Goal: Find specific page/section: Find specific page/section

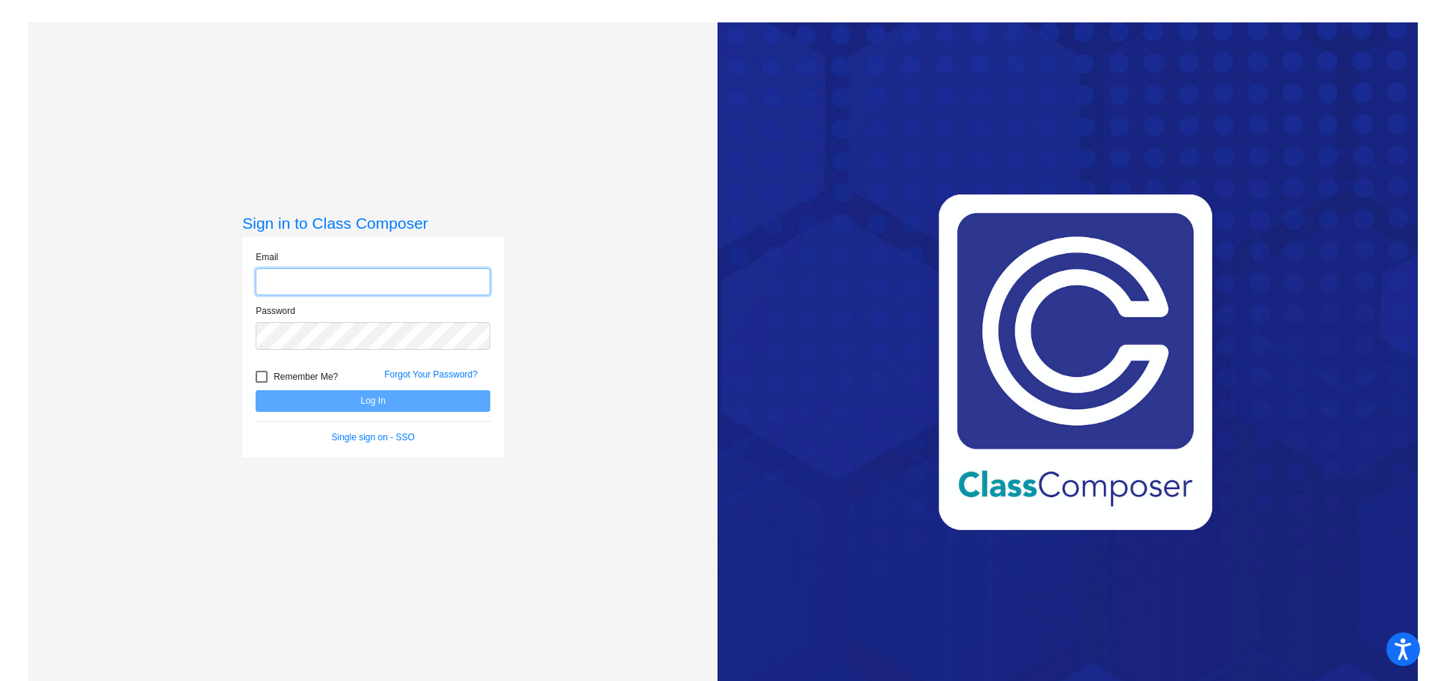
type input "[PERSON_NAME][EMAIL_ADDRESS][DOMAIN_NAME]"
click at [324, 395] on button "Log In" at bounding box center [373, 401] width 235 height 22
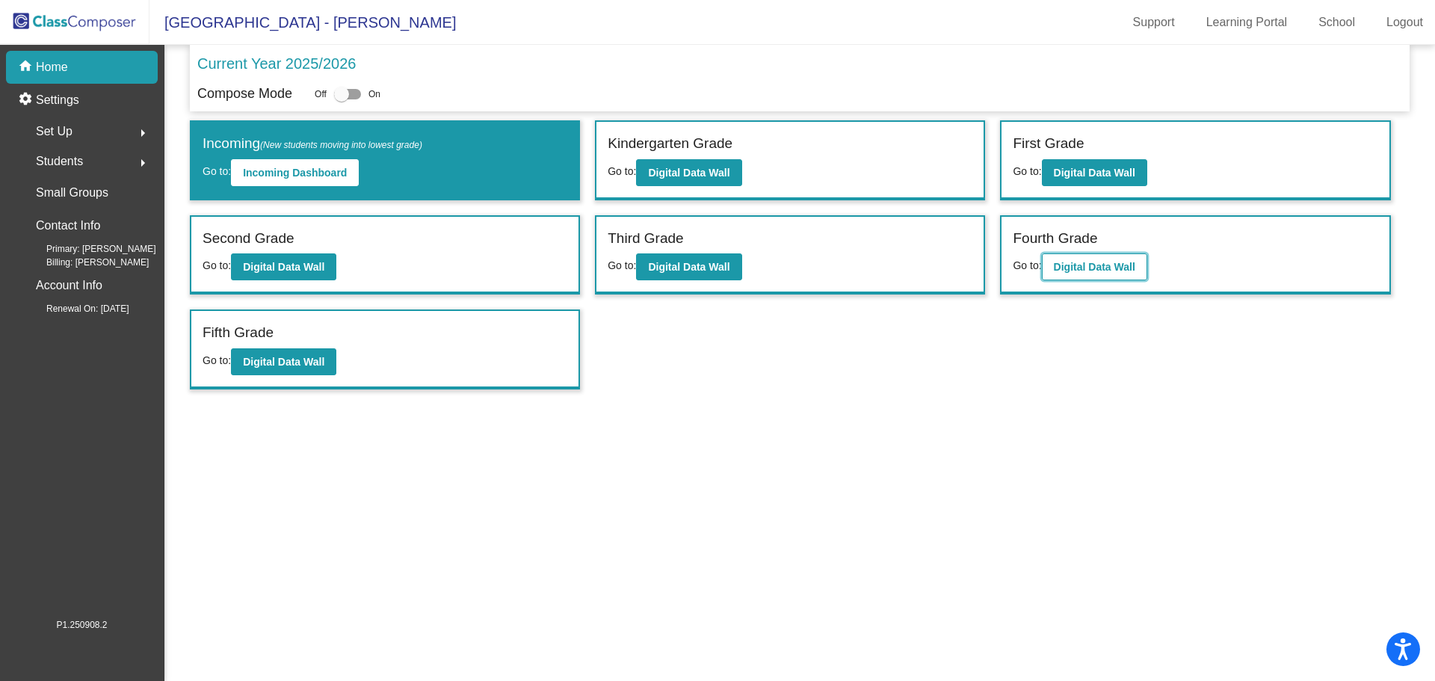
click at [1122, 259] on button "Digital Data Wall" at bounding box center [1094, 266] width 105 height 27
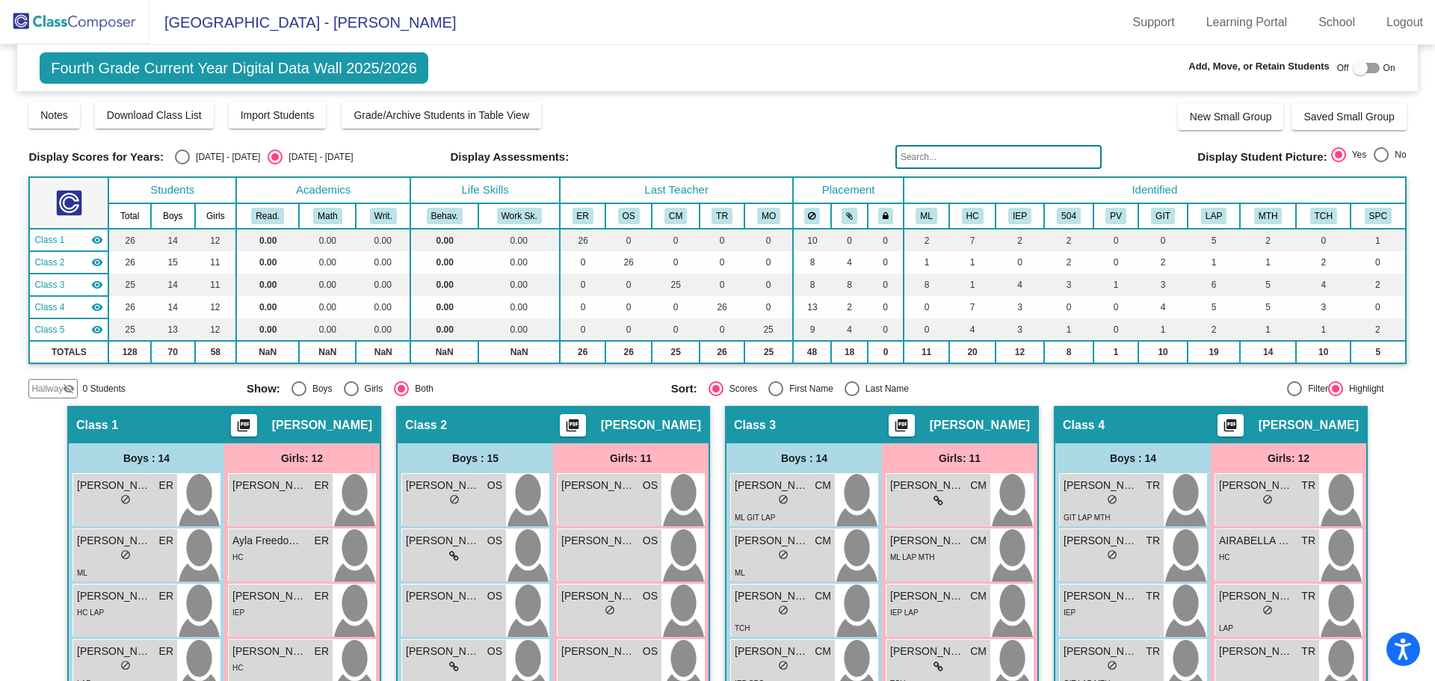
click at [949, 155] on input "text" at bounding box center [998, 157] width 206 height 24
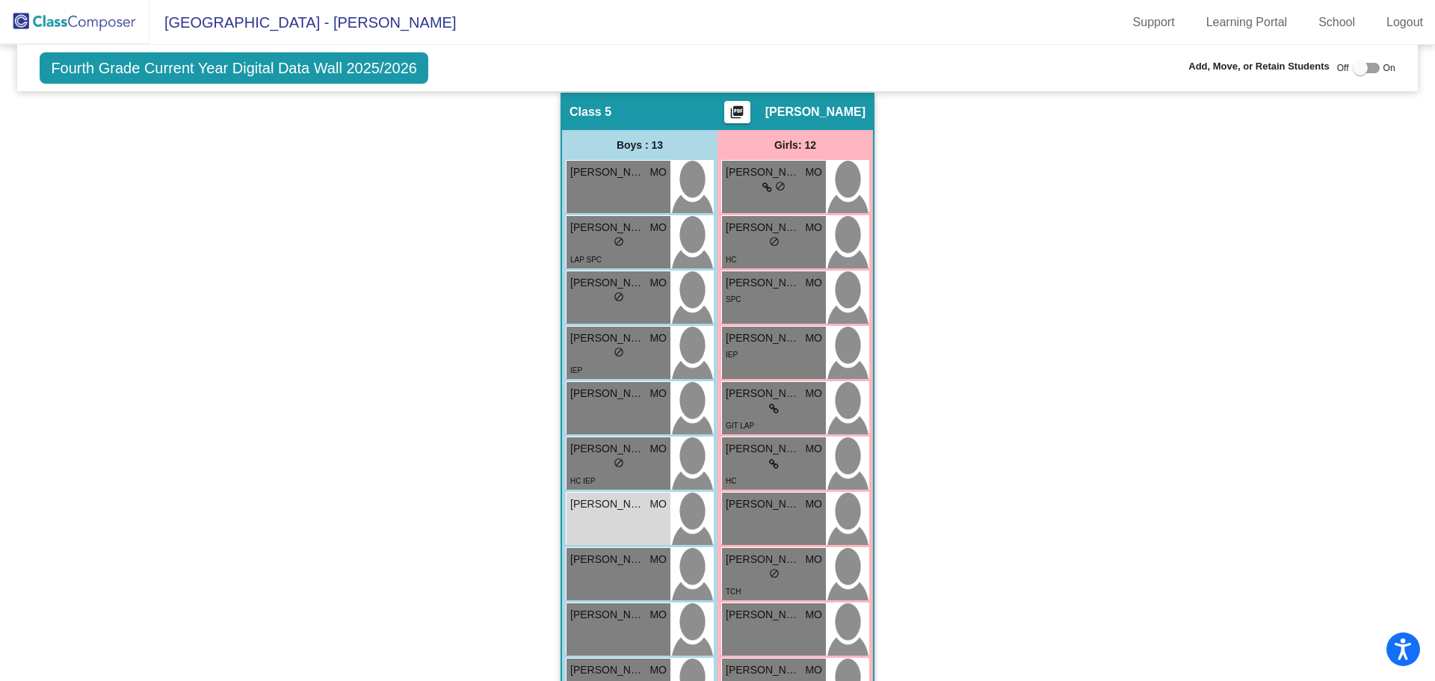
scroll to position [1270, 0]
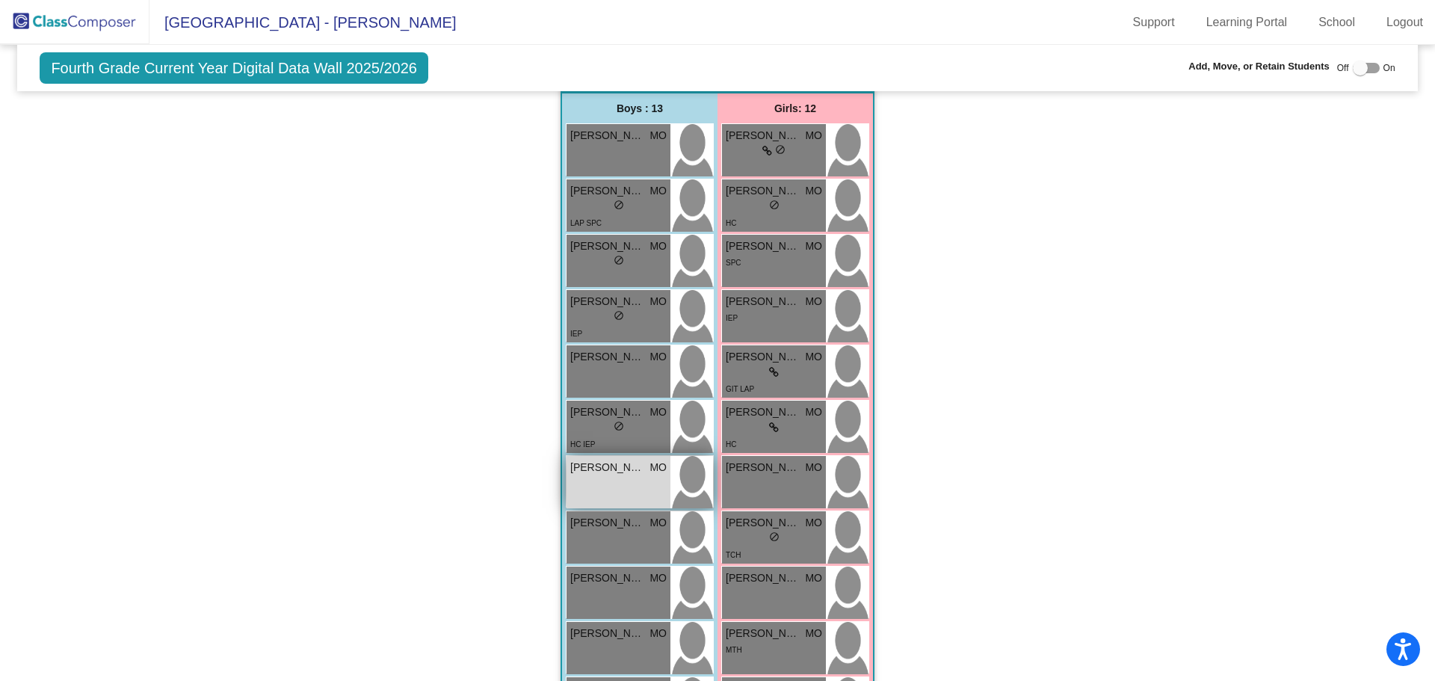
type input "[PERSON_NAME]"
click at [605, 477] on div "[PERSON_NAME] MO lock do_not_disturb_alt" at bounding box center [618, 482] width 104 height 52
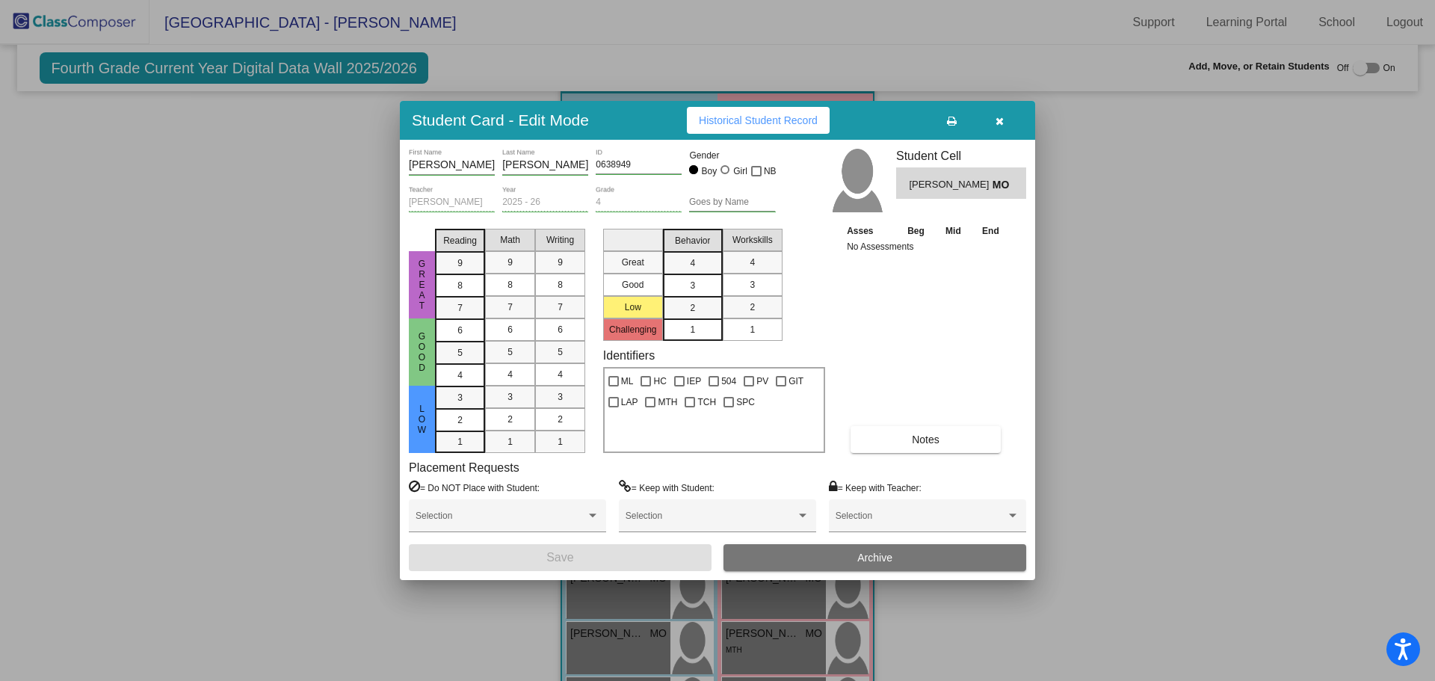
click at [995, 124] on icon "button" at bounding box center [999, 121] width 8 height 10
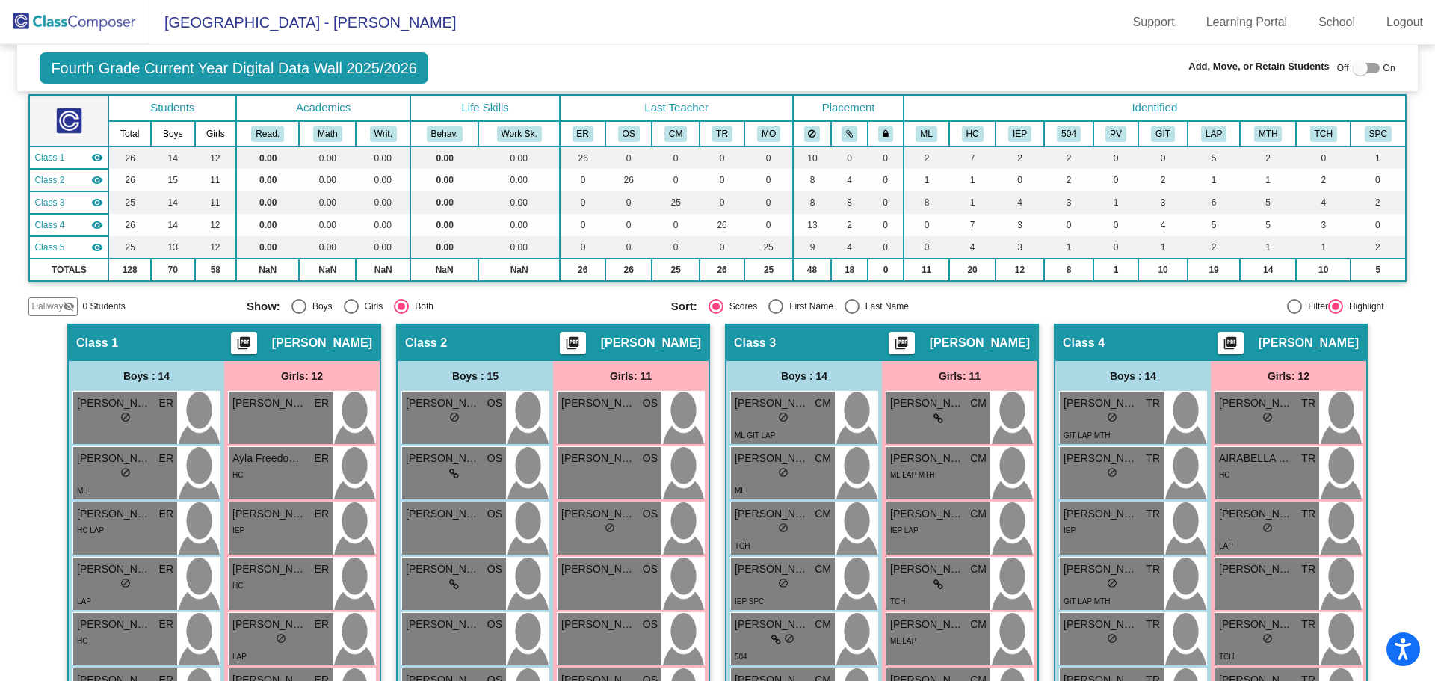
scroll to position [0, 0]
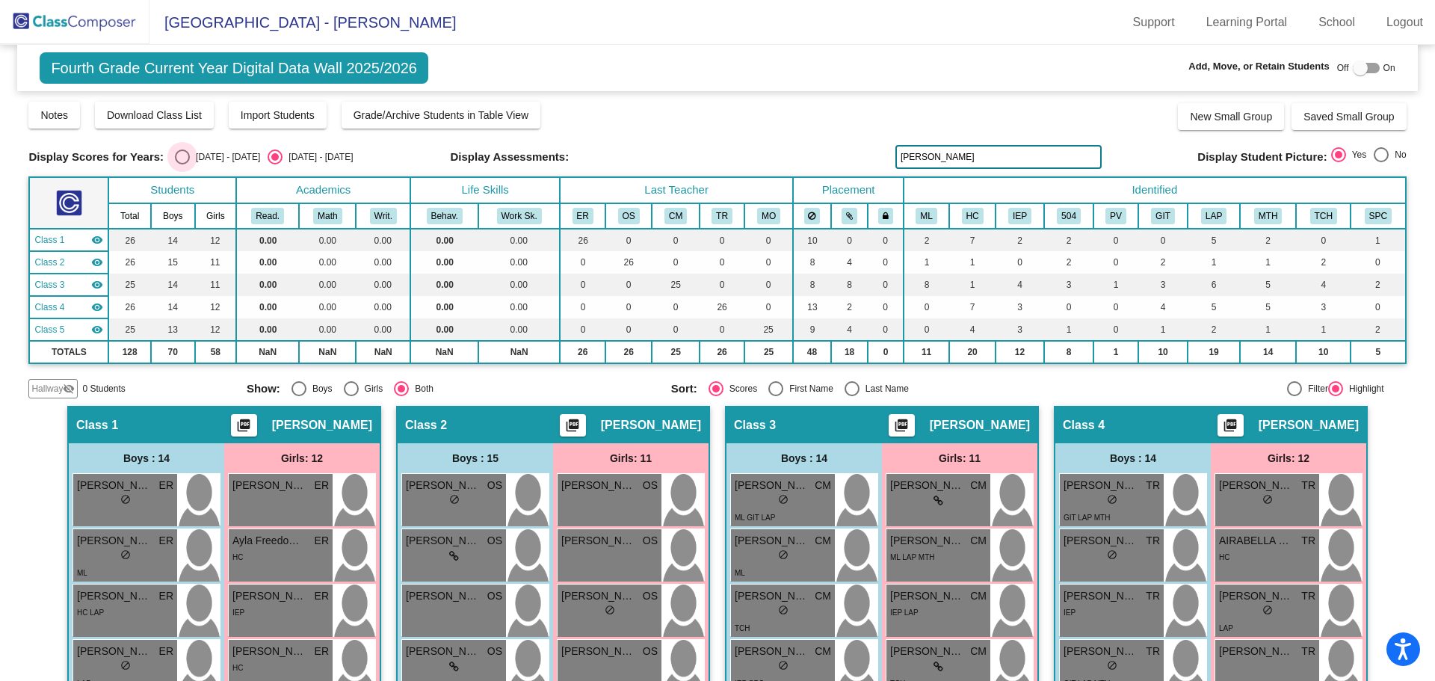
click at [180, 158] on div "Select an option" at bounding box center [182, 156] width 15 height 15
click at [182, 164] on input "[DATE] - [DATE]" at bounding box center [182, 164] width 1 height 1
radio input "true"
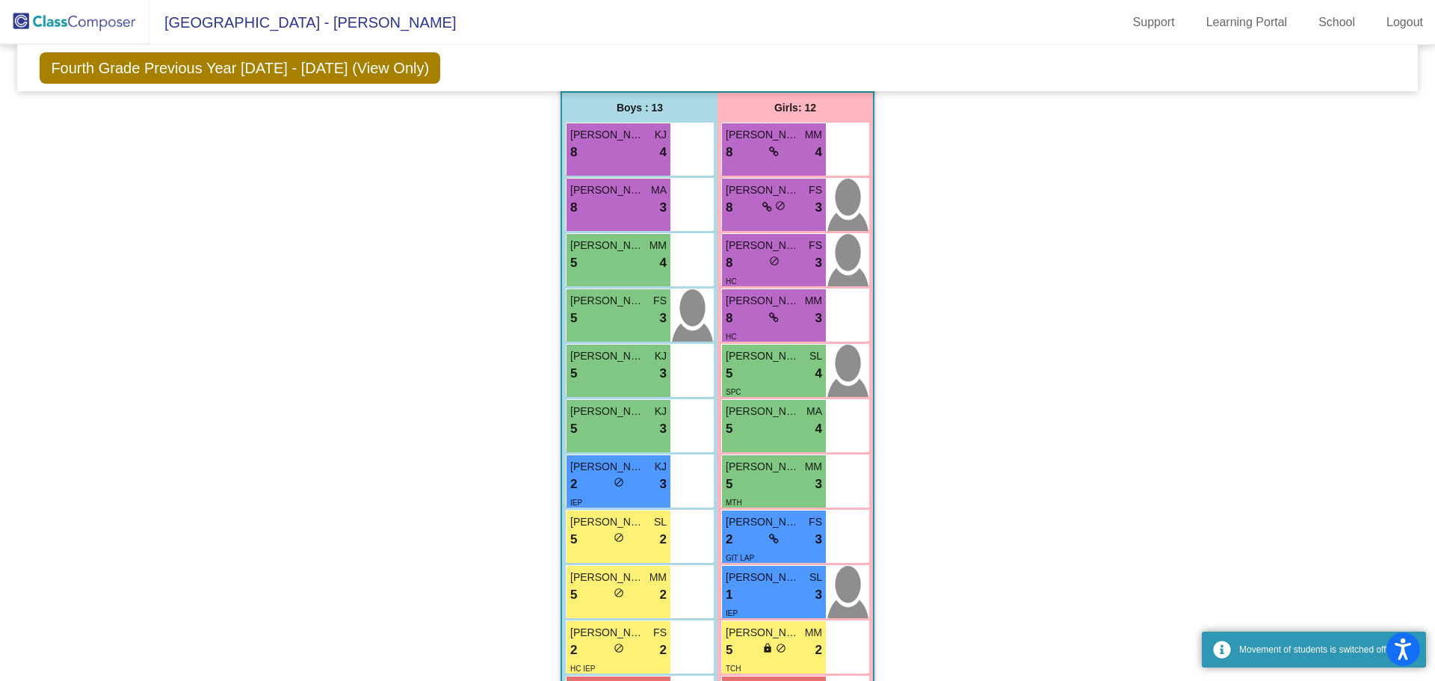
scroll to position [1453, 0]
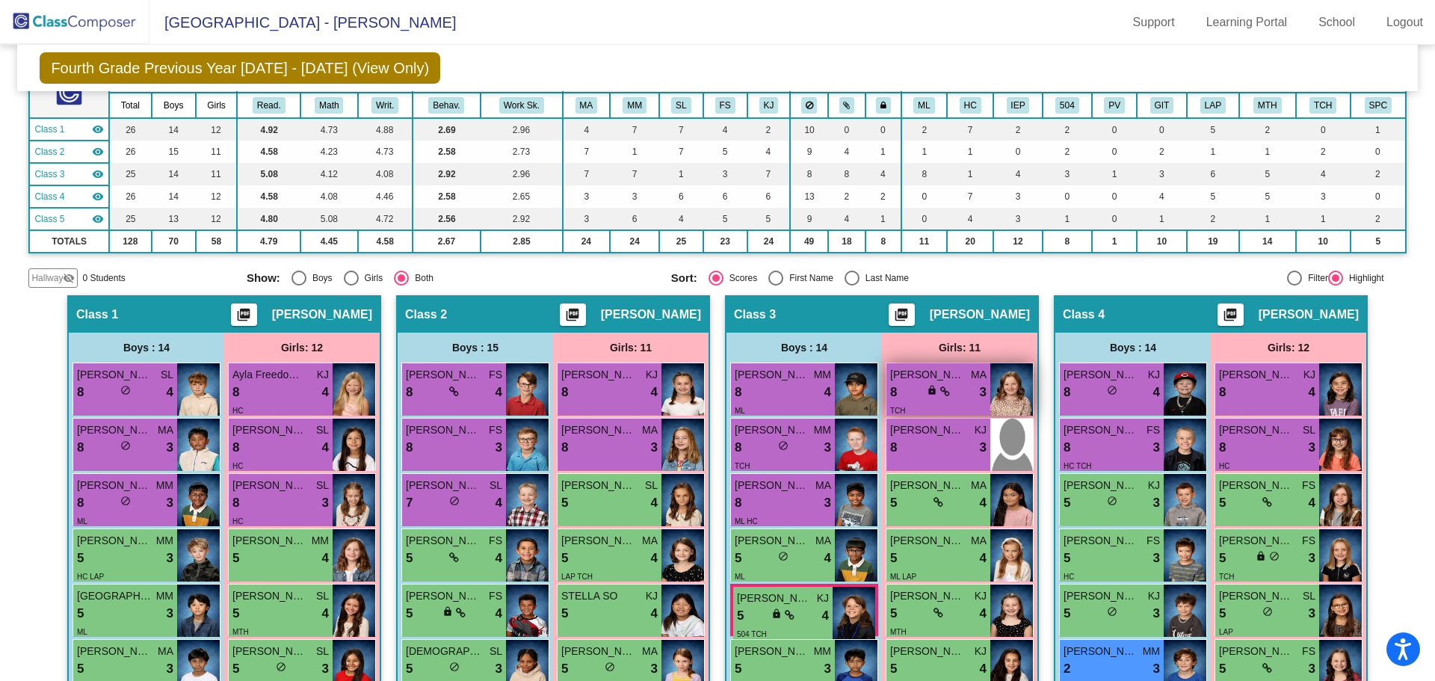
scroll to position [0, 0]
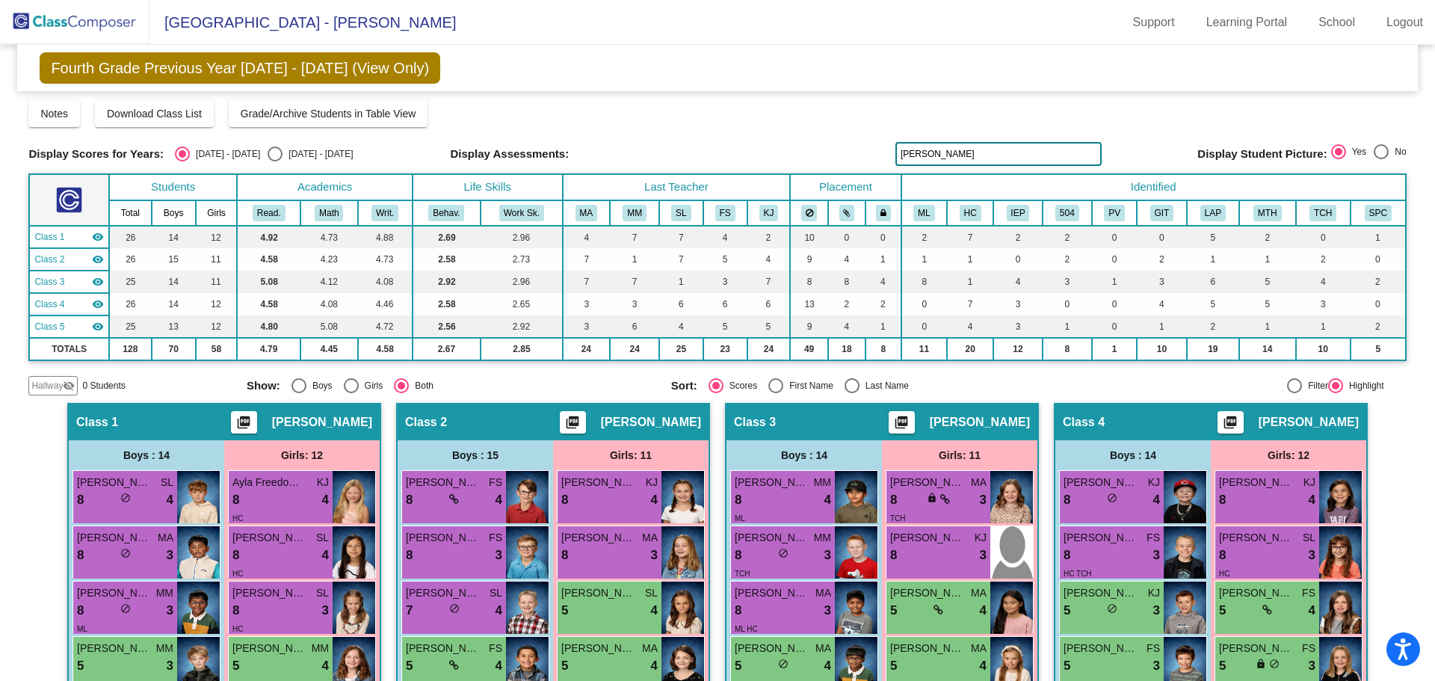
click at [120, 24] on img at bounding box center [74, 22] width 149 height 44
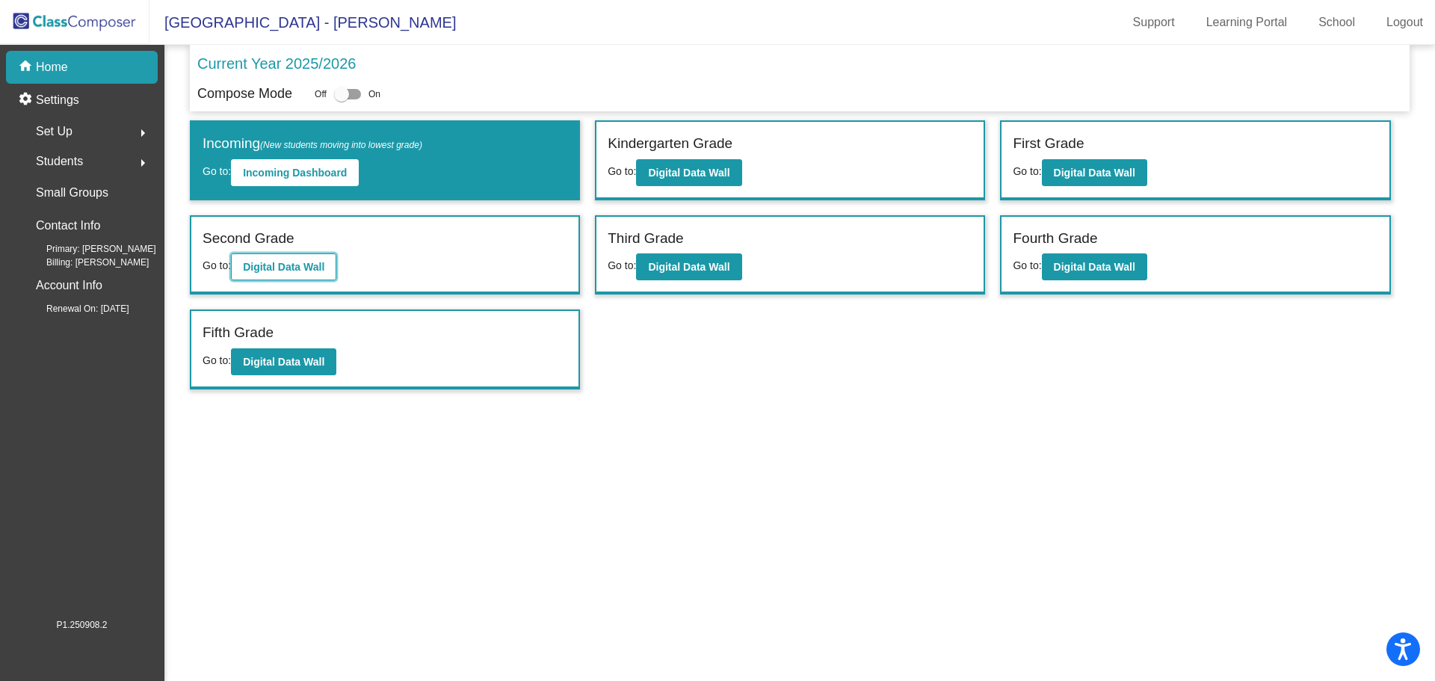
click at [312, 261] on b "Digital Data Wall" at bounding box center [283, 267] width 81 height 12
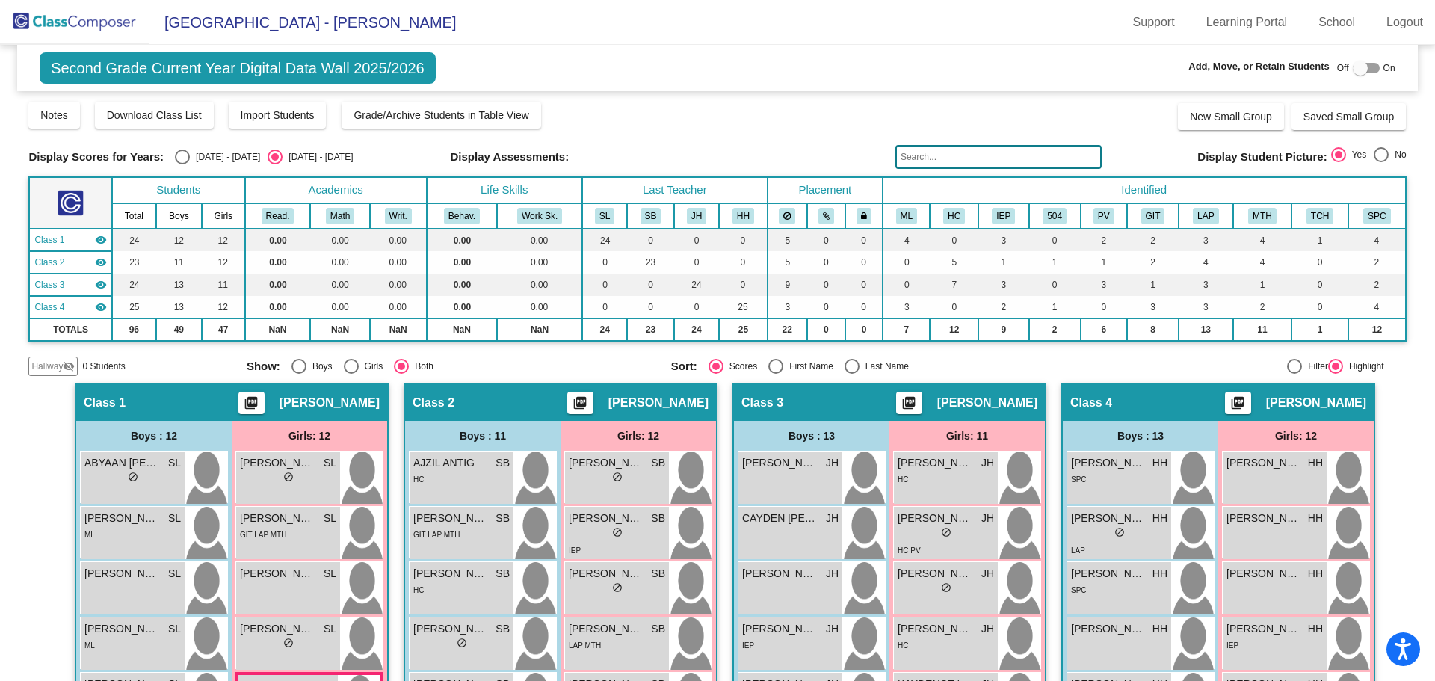
click at [973, 155] on input "text" at bounding box center [998, 157] width 206 height 24
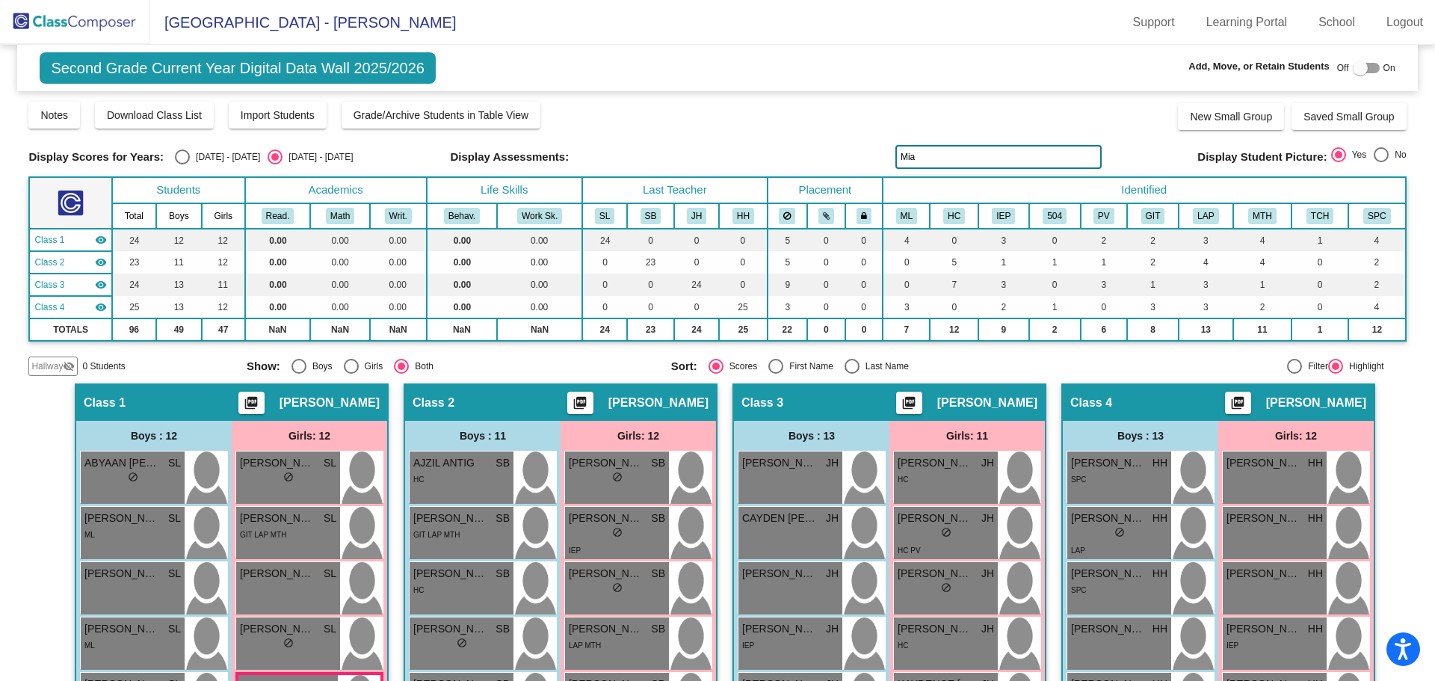
type input "Mia"
click at [180, 159] on div "Select an option" at bounding box center [182, 156] width 15 height 15
click at [182, 164] on input "[DATE] - [DATE]" at bounding box center [182, 164] width 1 height 1
radio input "true"
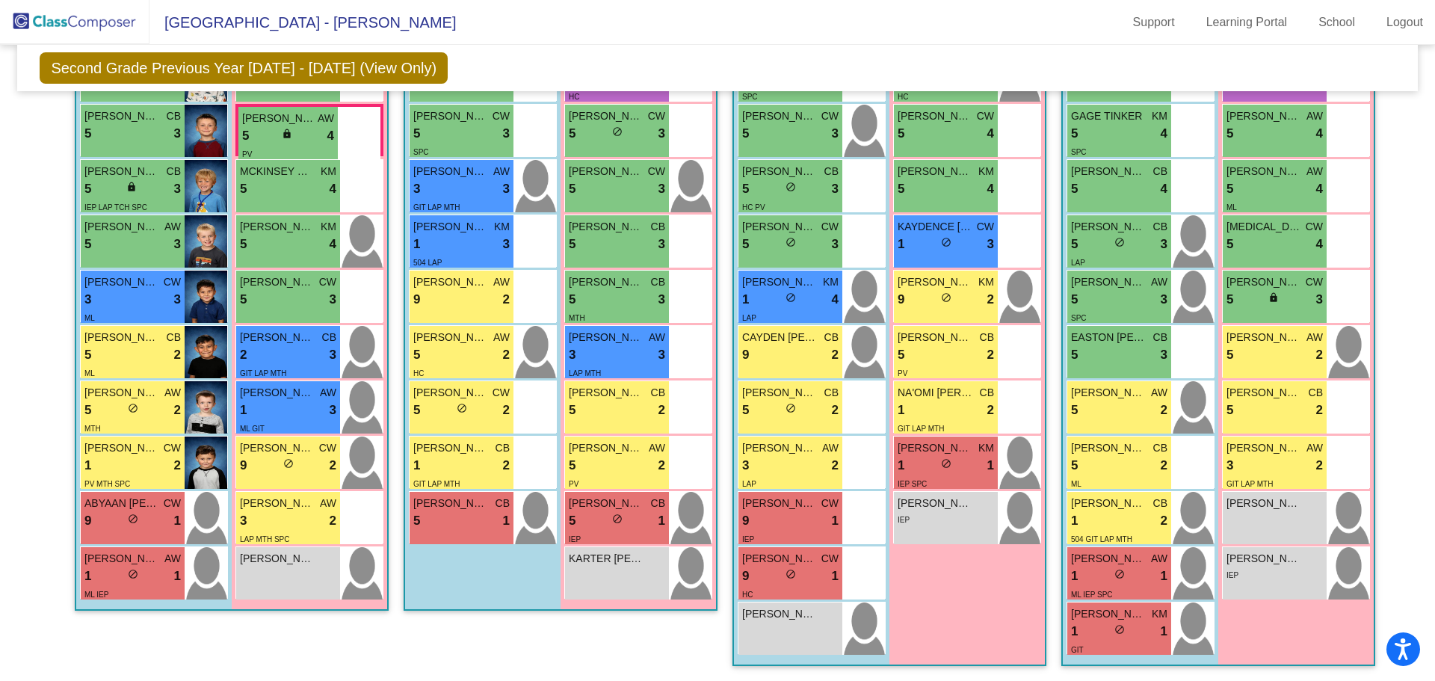
scroll to position [508, 0]
